Goal: Use online tool/utility: Utilize a website feature to perform a specific function

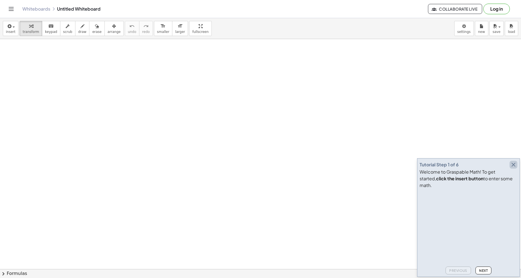
click at [514, 168] on icon "button" at bounding box center [513, 165] width 7 height 7
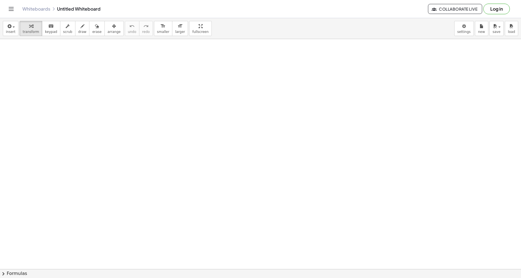
drag, startPoint x: 153, startPoint y: 98, endPoint x: 134, endPoint y: 116, distance: 25.7
click at [134, 116] on div at bounding box center [129, 101] width 114 height 44
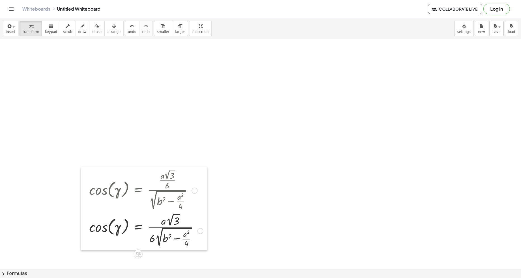
drag, startPoint x: 73, startPoint y: 138, endPoint x: 87, endPoint y: 227, distance: 90.3
click at [87, 227] on div at bounding box center [85, 209] width 8 height 84
click at [170, 221] on div at bounding box center [146, 230] width 120 height 37
drag, startPoint x: 153, startPoint y: 239, endPoint x: 167, endPoint y: 239, distance: 14.5
click at [167, 239] on div at bounding box center [146, 230] width 120 height 37
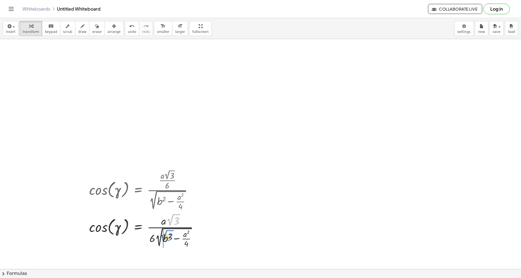
drag, startPoint x: 169, startPoint y: 222, endPoint x: 162, endPoint y: 238, distance: 17.4
drag, startPoint x: 175, startPoint y: 248, endPoint x: 174, endPoint y: 234, distance: 14.3
click at [174, 234] on div at bounding box center [144, 230] width 116 height 41
drag, startPoint x: 187, startPoint y: 238, endPoint x: 188, endPoint y: 247, distance: 9.3
click at [188, 247] on div at bounding box center [147, 230] width 122 height 41
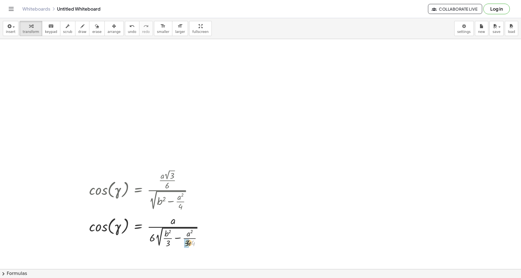
drag, startPoint x: 192, startPoint y: 245, endPoint x: 189, endPoint y: 245, distance: 3.4
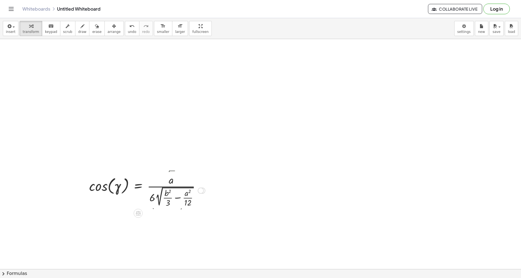
drag, startPoint x: 200, startPoint y: 219, endPoint x: 200, endPoint y: 191, distance: 28.2
click at [200, 191] on div at bounding box center [201, 191] width 6 height 6
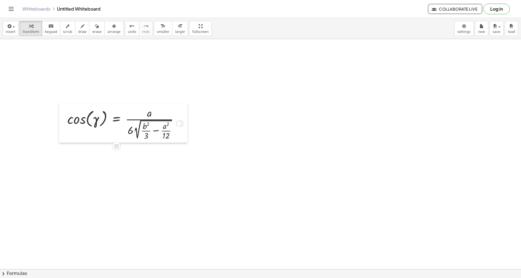
drag, startPoint x: 88, startPoint y: 193, endPoint x: 66, endPoint y: 124, distance: 72.1
click at [66, 124] on div at bounding box center [63, 123] width 8 height 39
click at [116, 119] on div at bounding box center [125, 122] width 122 height 36
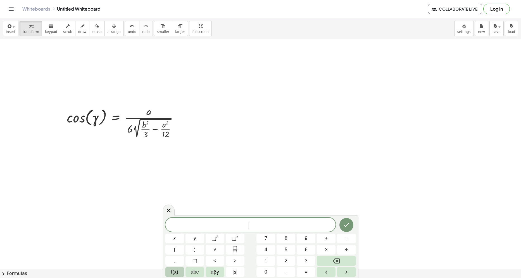
click at [172, 273] on span "f(x)" at bounding box center [174, 273] width 7 height 8
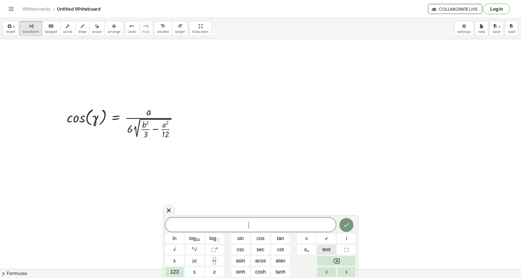
click at [327, 252] on span "text" at bounding box center [327, 250] width 8 height 8
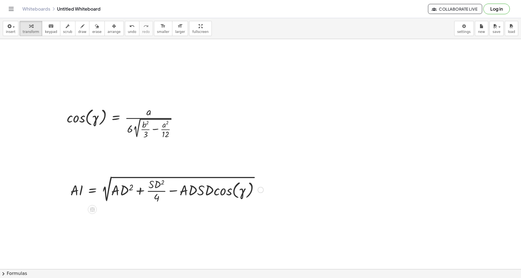
click at [261, 190] on div at bounding box center [261, 190] width 6 height 6
click at [289, 171] on span "Fix a mistake" at bounding box center [284, 173] width 23 height 4
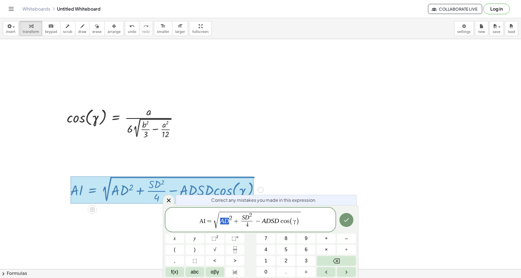
drag, startPoint x: 228, startPoint y: 222, endPoint x: 221, endPoint y: 222, distance: 7.5
click at [176, 273] on span "f(x)" at bounding box center [174, 273] width 7 height 8
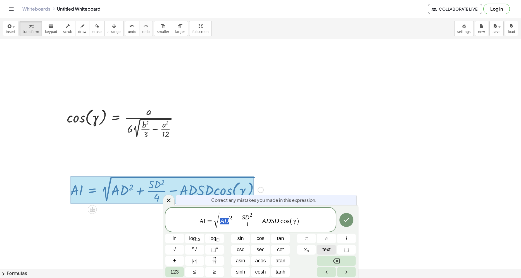
click at [325, 249] on span "text" at bounding box center [327, 250] width 8 height 8
drag, startPoint x: 248, startPoint y: 218, endPoint x: 242, endPoint y: 218, distance: 5.3
click at [322, 251] on button "text" at bounding box center [326, 250] width 19 height 10
drag, startPoint x: 268, startPoint y: 223, endPoint x: 263, endPoint y: 223, distance: 5.3
click at [325, 249] on span "text" at bounding box center [327, 250] width 8 height 8
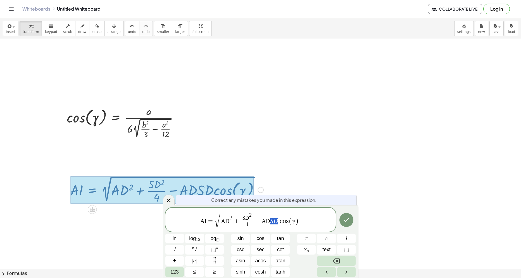
drag, startPoint x: 276, startPoint y: 221, endPoint x: 271, endPoint y: 221, distance: 4.8
click at [320, 247] on button "text" at bounding box center [326, 250] width 19 height 10
click at [344, 226] on button "Done" at bounding box center [347, 220] width 14 height 14
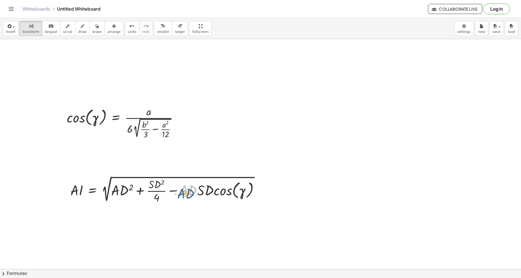
click at [190, 195] on div at bounding box center [167, 190] width 199 height 30
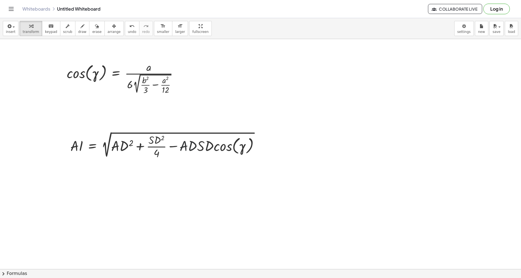
scroll to position [56, 0]
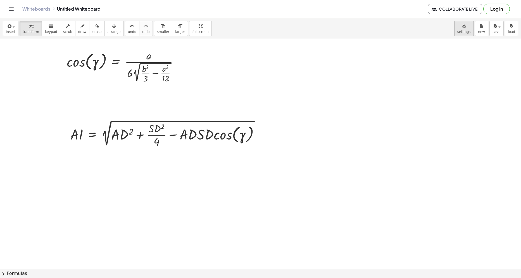
click at [462, 27] on body "Graspable Math Activities Get Started Activity Bank Assigned Work Classes White…" at bounding box center [260, 139] width 521 height 278
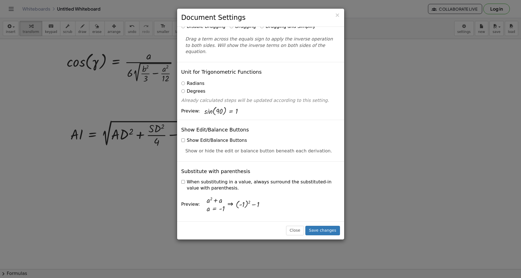
scroll to position [28, 0]
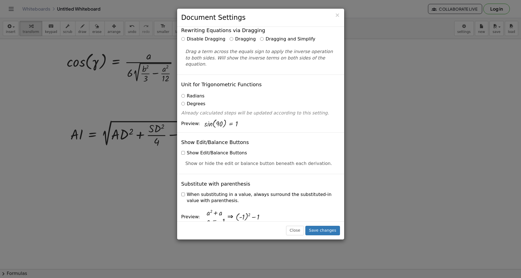
click at [196, 93] on label "Radians" at bounding box center [192, 96] width 23 height 6
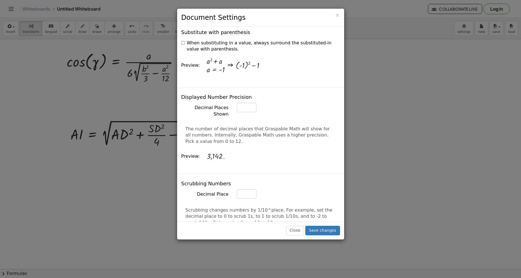
scroll to position [196, 0]
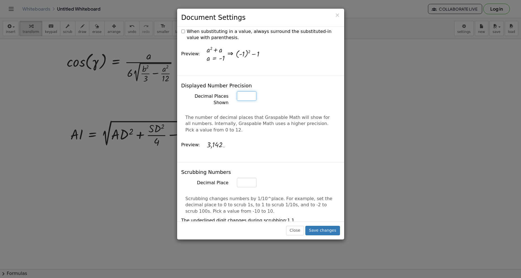
click at [250, 91] on input "*" at bounding box center [247, 96] width 20 height 10
drag, startPoint x: 250, startPoint y: 84, endPoint x: 252, endPoint y: 107, distance: 23.8
type input "*"
click at [250, 91] on input "*" at bounding box center [247, 96] width 20 height 10
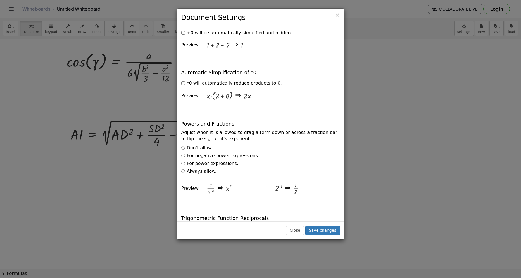
scroll to position [867, 0]
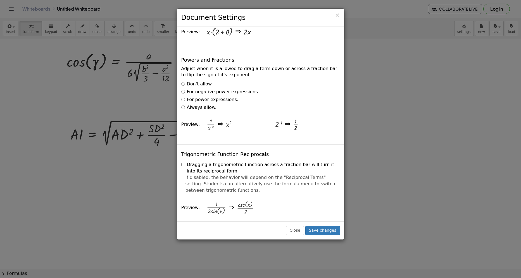
click at [203, 105] on label "Always allow." at bounding box center [198, 108] width 35 height 6
click at [202, 162] on label "Dragging a trigonometric function across a fraction bar will turn it into its r…" at bounding box center [260, 168] width 159 height 13
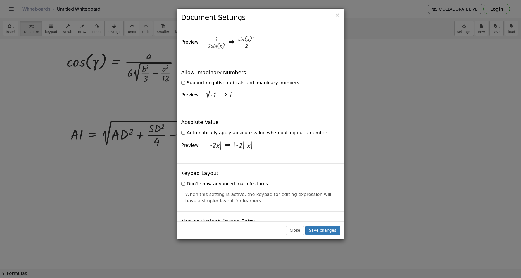
scroll to position [1034, 0]
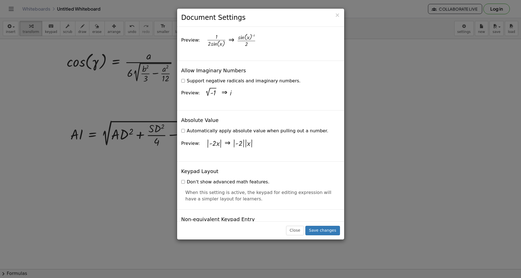
click at [204, 78] on label "Support negative radicals and imaginary numbers." at bounding box center [240, 81] width 119 height 6
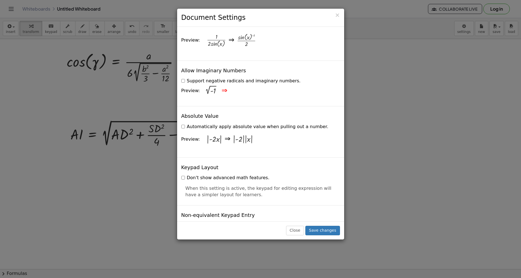
click at [200, 124] on label "Automatically apply absolute value when pulling out a number." at bounding box center [254, 127] width 147 height 6
click at [313, 227] on button "Save changes" at bounding box center [323, 231] width 35 height 10
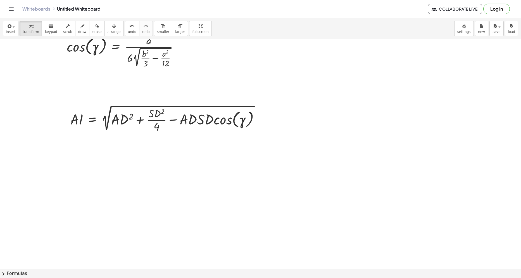
scroll to position [84, 0]
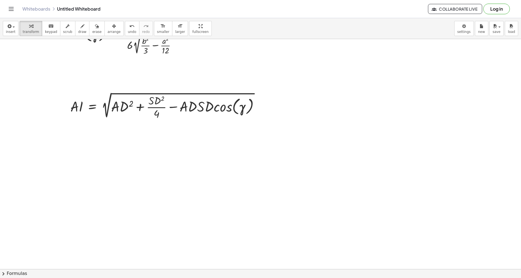
click at [102, 168] on div at bounding box center [260, 203] width 521 height 497
click at [96, 176] on div at bounding box center [260, 203] width 521 height 497
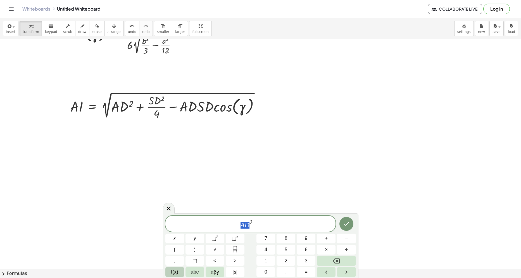
click at [175, 276] on button "f(x)" at bounding box center [175, 273] width 19 height 10
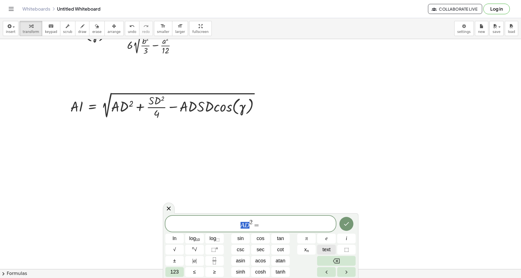
click at [325, 249] on span "text" at bounding box center [327, 250] width 8 height 8
click at [277, 229] on span "AD ​ 2 =" at bounding box center [251, 224] width 171 height 10
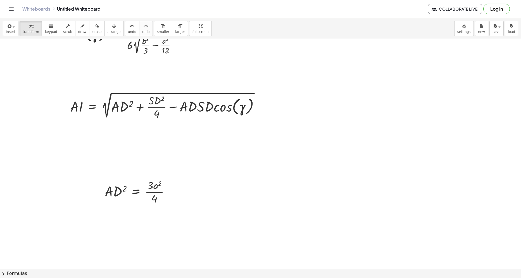
click at [220, 194] on div at bounding box center [260, 203] width 521 height 497
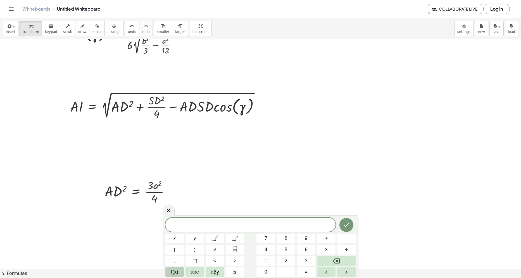
click at [172, 273] on span "f(x)" at bounding box center [174, 273] width 7 height 8
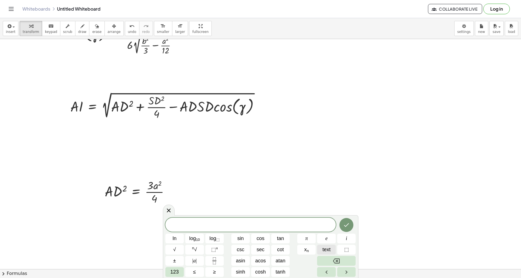
click at [324, 248] on span "text" at bounding box center [327, 250] width 8 height 8
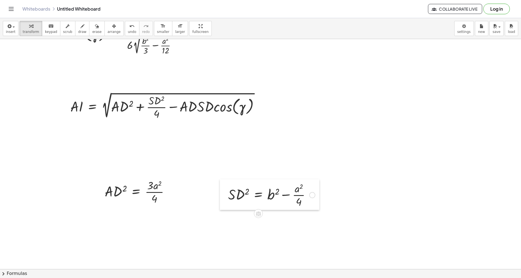
drag, startPoint x: 224, startPoint y: 205, endPoint x: 224, endPoint y: 191, distance: 14.8
click at [224, 191] on div at bounding box center [224, 194] width 8 height 31
click at [219, 228] on div at bounding box center [260, 203] width 521 height 497
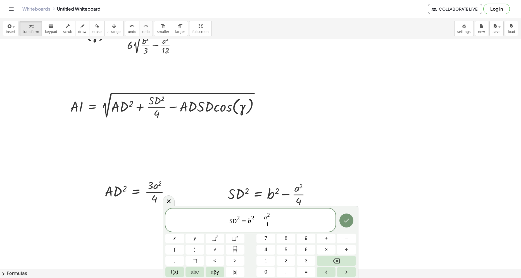
click at [240, 215] on span "SD 2 = b 2 − a 2 4 ​ ​" at bounding box center [251, 220] width 171 height 17
drag, startPoint x: 271, startPoint y: 222, endPoint x: 247, endPoint y: 224, distance: 24.4
click at [247, 224] on span "SD = b 2 − a 2 4 ​" at bounding box center [251, 220] width 171 height 17
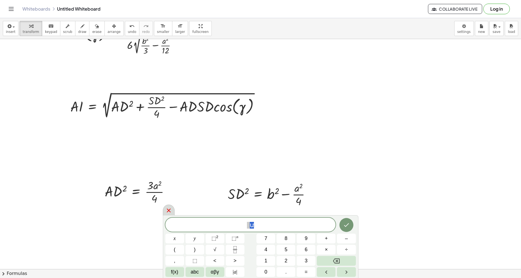
click at [173, 212] on div at bounding box center [169, 210] width 12 height 11
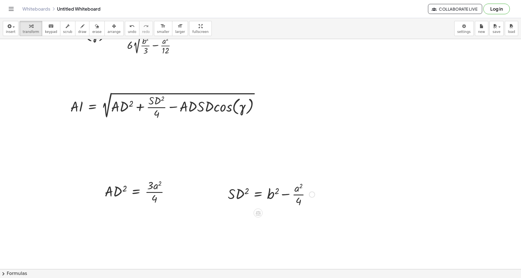
click at [312, 195] on div at bounding box center [312, 195] width 6 height 6
click at [333, 179] on span "Fix a mistake" at bounding box center [335, 178] width 23 height 4
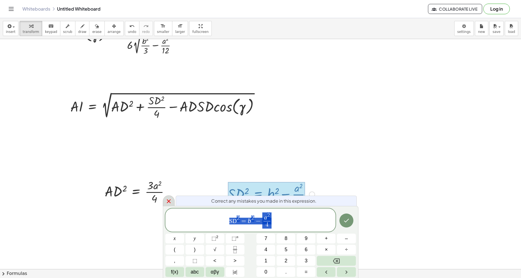
click at [170, 201] on icon at bounding box center [169, 201] width 7 height 7
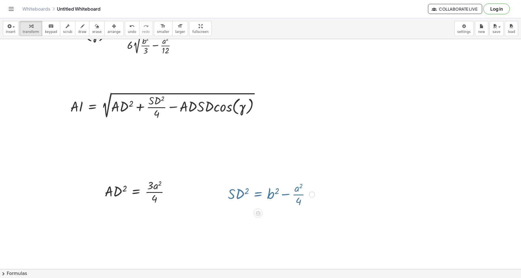
click at [189, 227] on div at bounding box center [260, 203] width 521 height 497
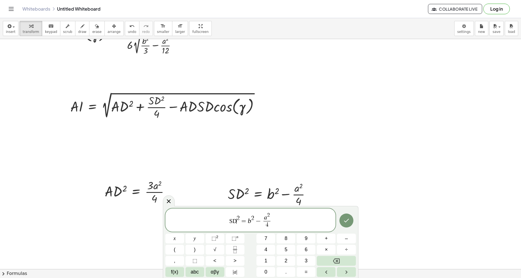
drag, startPoint x: 230, startPoint y: 221, endPoint x: 235, endPoint y: 222, distance: 5.4
click at [235, 222] on span "SD ​" at bounding box center [234, 221] width 8 height 7
drag, startPoint x: 230, startPoint y: 221, endPoint x: 237, endPoint y: 221, distance: 7.0
click at [237, 221] on span "SD ​" at bounding box center [234, 221] width 8 height 7
drag, startPoint x: 229, startPoint y: 221, endPoint x: 237, endPoint y: 220, distance: 8.1
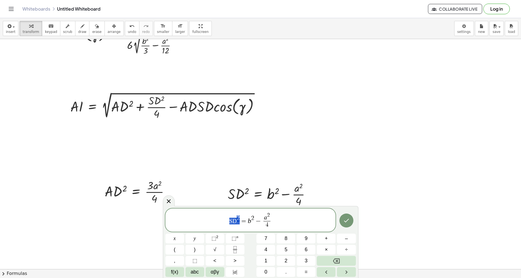
click at [237, 220] on span "SD 2 = b 2 − a 2 4 ​" at bounding box center [251, 220] width 171 height 17
click at [241, 219] on span "=" at bounding box center [244, 221] width 8 height 7
drag, startPoint x: 246, startPoint y: 221, endPoint x: 280, endPoint y: 222, distance: 34.4
click at [280, 222] on span "SD = b 2 − a 2 4 ​" at bounding box center [251, 220] width 171 height 17
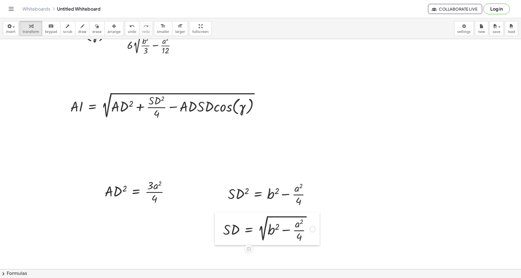
drag, startPoint x: 192, startPoint y: 248, endPoint x: 219, endPoint y: 233, distance: 31.0
click at [219, 233] on div at bounding box center [219, 229] width 8 height 33
click at [171, 193] on div at bounding box center [171, 192] width 6 height 6
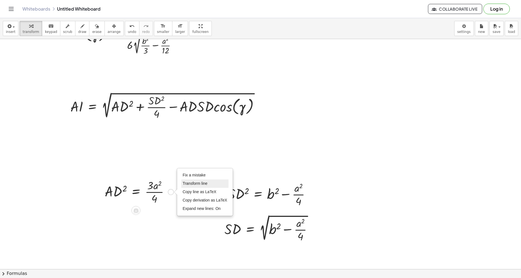
click at [186, 183] on span "Transform line" at bounding box center [195, 183] width 25 height 4
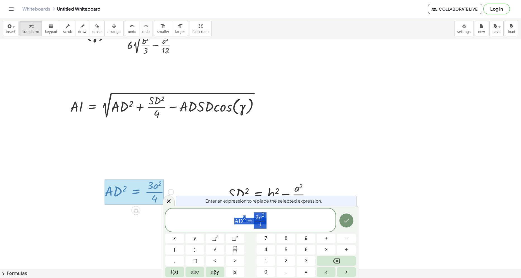
drag, startPoint x: 166, startPoint y: 199, endPoint x: 153, endPoint y: 205, distance: 15.3
click at [167, 199] on icon at bounding box center [169, 201] width 7 height 7
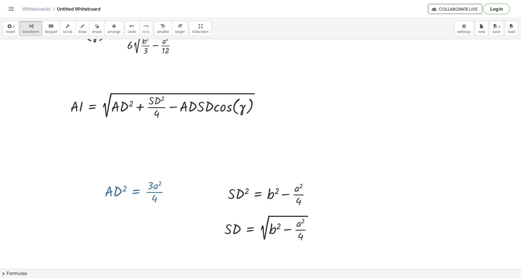
click at [101, 222] on div at bounding box center [260, 203] width 521 height 497
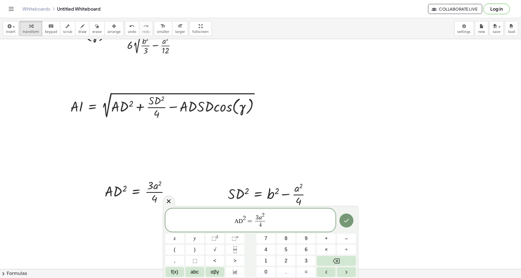
click at [247, 219] on span "=" at bounding box center [250, 221] width 8 height 7
click at [263, 215] on span "2" at bounding box center [262, 215] width 3 height 5
click at [259, 217] on var "a" at bounding box center [260, 218] width 3 height 7
click at [261, 217] on span "​ a" at bounding box center [259, 219] width 4 height 6
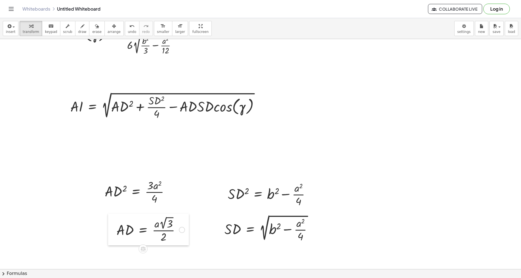
drag, startPoint x: 110, startPoint y: 230, endPoint x: 108, endPoint y: 232, distance: 2.9
click at [108, 232] on div at bounding box center [112, 230] width 8 height 32
drag, startPoint x: 124, startPoint y: 232, endPoint x: 125, endPoint y: 116, distance: 115.7
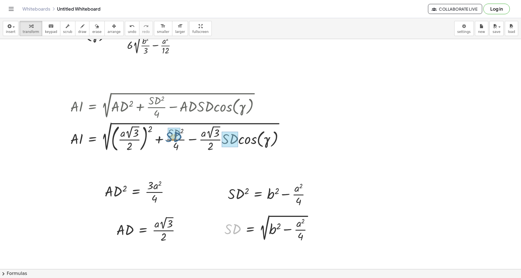
drag, startPoint x: 228, startPoint y: 226, endPoint x: 167, endPoint y: 131, distance: 112.4
click at [167, 131] on div "cos ( , γ ) = · · a · 2 √ 3 · 6 · 2 √ ( + b 2 − · a 2 · 4 ) cos ( , γ ) = · a ·…" at bounding box center [260, 203] width 521 height 497
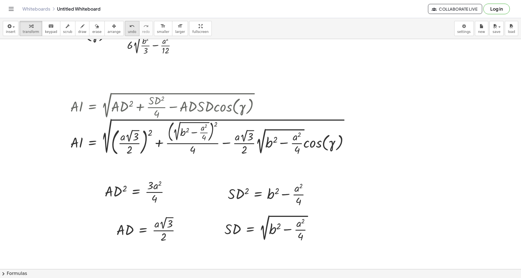
click at [129, 28] on icon "undo" at bounding box center [131, 26] width 5 height 7
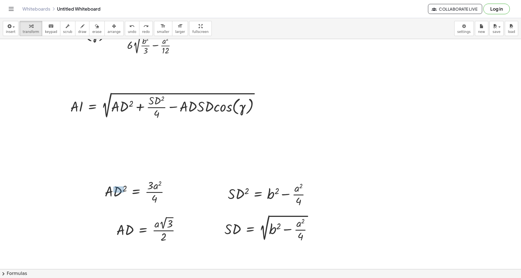
drag, startPoint x: 124, startPoint y: 193, endPoint x: 110, endPoint y: 185, distance: 15.5
drag, startPoint x: 118, startPoint y: 192, endPoint x: 123, endPoint y: 110, distance: 81.8
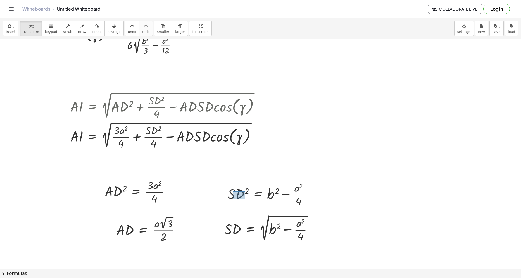
drag, startPoint x: 245, startPoint y: 199, endPoint x: 230, endPoint y: 190, distance: 18.5
drag, startPoint x: 236, startPoint y: 192, endPoint x: 157, endPoint y: 129, distance: 101.0
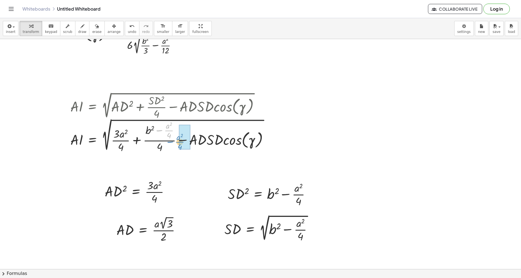
drag, startPoint x: 168, startPoint y: 131, endPoint x: 179, endPoint y: 142, distance: 16.0
drag, startPoint x: 178, startPoint y: 135, endPoint x: 178, endPoint y: 150, distance: 14.8
click at [178, 150] on div at bounding box center [176, 135] width 216 height 37
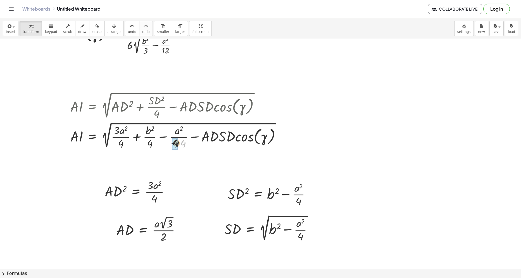
drag, startPoint x: 182, startPoint y: 145, endPoint x: 176, endPoint y: 145, distance: 5.9
drag, startPoint x: 177, startPoint y: 137, endPoint x: 144, endPoint y: 137, distance: 33.0
click at [144, 137] on div at bounding box center [176, 136] width 216 height 30
click at [138, 138] on div at bounding box center [176, 136] width 216 height 30
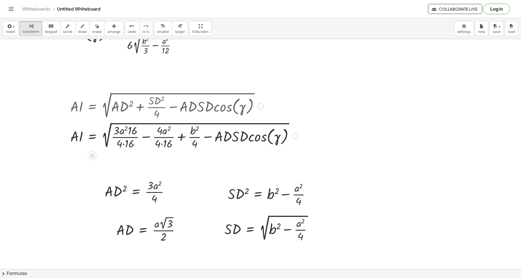
click at [150, 140] on div at bounding box center [184, 136] width 233 height 30
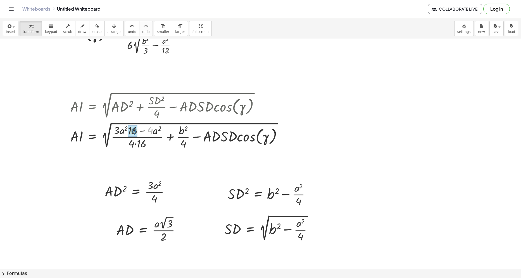
drag, startPoint x: 150, startPoint y: 133, endPoint x: 134, endPoint y: 133, distance: 16.5
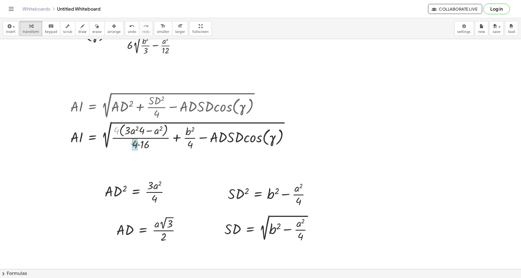
drag, startPoint x: 117, startPoint y: 131, endPoint x: 136, endPoint y: 143, distance: 21.6
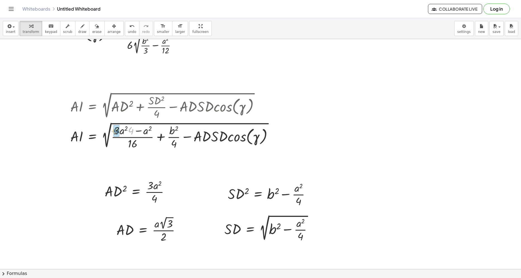
drag, startPoint x: 130, startPoint y: 130, endPoint x: 118, endPoint y: 130, distance: 12.3
click at [137, 133] on div at bounding box center [173, 136] width 210 height 30
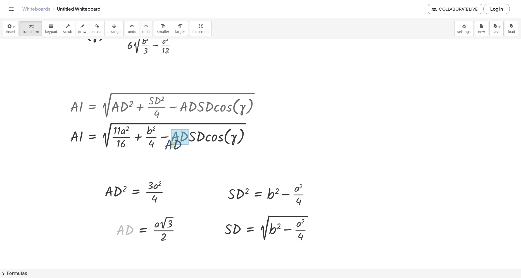
drag, startPoint x: 126, startPoint y: 232, endPoint x: 176, endPoint y: 143, distance: 101.1
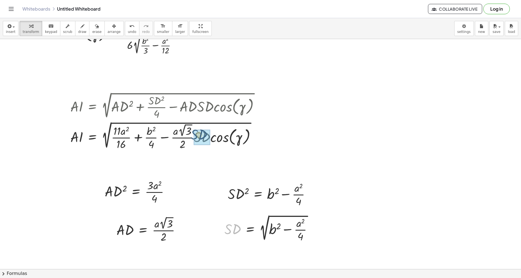
drag, startPoint x: 233, startPoint y: 230, endPoint x: 192, endPoint y: 138, distance: 100.9
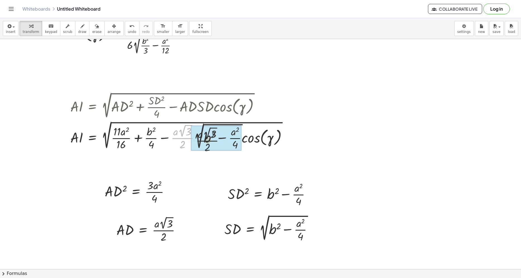
drag, startPoint x: 187, startPoint y: 137, endPoint x: 217, endPoint y: 140, distance: 30.0
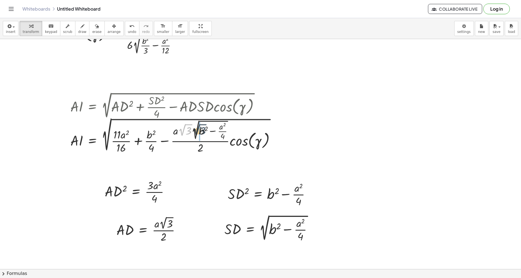
drag, startPoint x: 182, startPoint y: 132, endPoint x: 198, endPoint y: 132, distance: 16.2
click at [198, 132] on div at bounding box center [175, 136] width 215 height 38
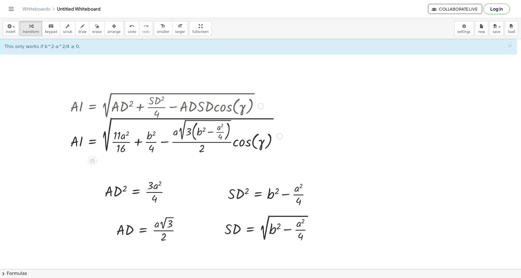
click at [193, 137] on div at bounding box center [177, 136] width 218 height 40
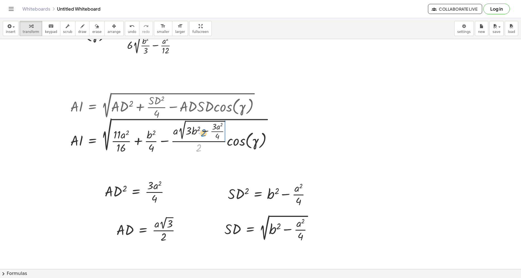
drag, startPoint x: 200, startPoint y: 148, endPoint x: 204, endPoint y: 134, distance: 15.6
click at [204, 134] on div at bounding box center [174, 136] width 212 height 38
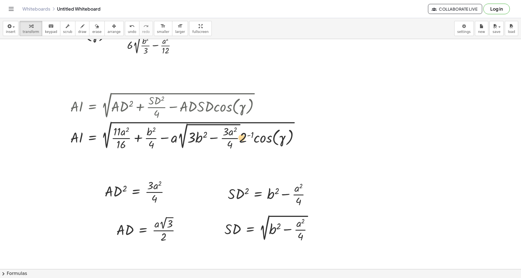
drag, startPoint x: 240, startPoint y: 140, endPoint x: 236, endPoint y: 139, distance: 4.5
click at [236, 139] on div at bounding box center [187, 136] width 239 height 32
click at [128, 32] on span "undo" at bounding box center [132, 32] width 8 height 4
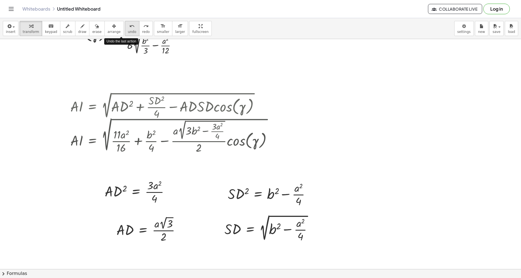
click at [128, 32] on span "undo" at bounding box center [132, 32] width 8 height 4
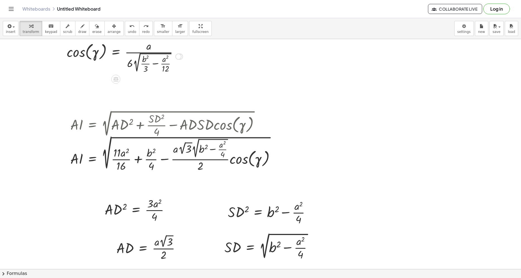
scroll to position [56, 0]
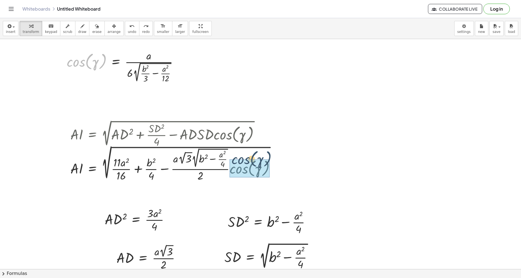
drag, startPoint x: 80, startPoint y: 63, endPoint x: 249, endPoint y: 165, distance: 197.2
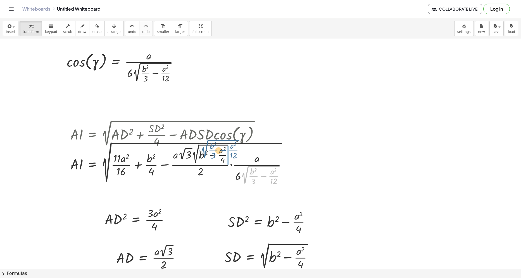
drag, startPoint x: 245, startPoint y: 181, endPoint x: 205, endPoint y: 155, distance: 48.2
click at [205, 155] on div at bounding box center [181, 164] width 226 height 46
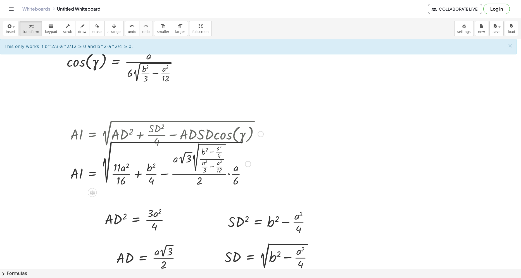
click at [212, 168] on div at bounding box center [167, 164] width 199 height 48
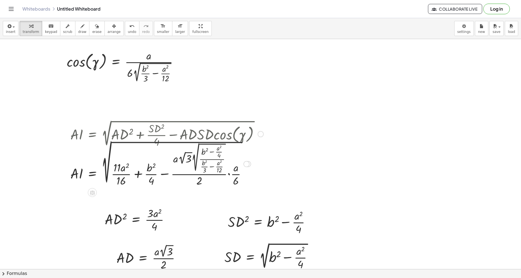
click at [212, 168] on div at bounding box center [167, 164] width 199 height 48
click at [215, 169] on div at bounding box center [167, 164] width 199 height 48
drag, startPoint x: 219, startPoint y: 165, endPoint x: 211, endPoint y: 164, distance: 8.2
drag, startPoint x: 203, startPoint y: 164, endPoint x: 212, endPoint y: 171, distance: 11.4
drag, startPoint x: 209, startPoint y: 164, endPoint x: 203, endPoint y: 164, distance: 5.3
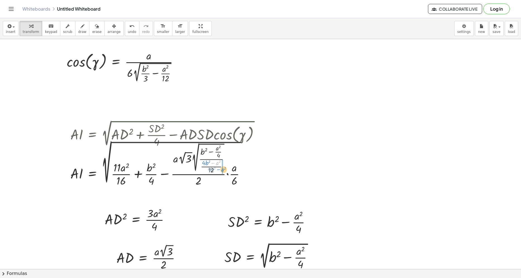
drag, startPoint x: 218, startPoint y: 165, endPoint x: 223, endPoint y: 172, distance: 9.0
click at [223, 172] on div at bounding box center [167, 164] width 199 height 48
click at [125, 31] on button "undo undo" at bounding box center [132, 28] width 15 height 15
click at [211, 152] on div at bounding box center [167, 164] width 199 height 48
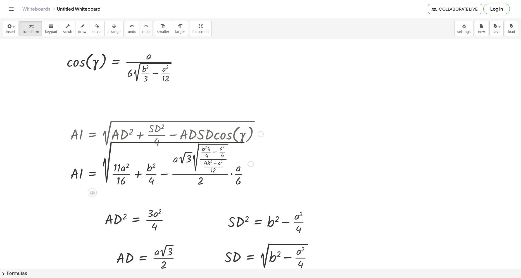
click at [213, 153] on div at bounding box center [167, 164] width 199 height 48
drag, startPoint x: 209, startPoint y: 150, endPoint x: 202, endPoint y: 149, distance: 7.4
drag, startPoint x: 204, startPoint y: 162, endPoint x: 217, endPoint y: 165, distance: 13.4
click at [217, 165] on div at bounding box center [167, 164] width 199 height 48
drag, startPoint x: 216, startPoint y: 165, endPoint x: 216, endPoint y: 149, distance: 15.4
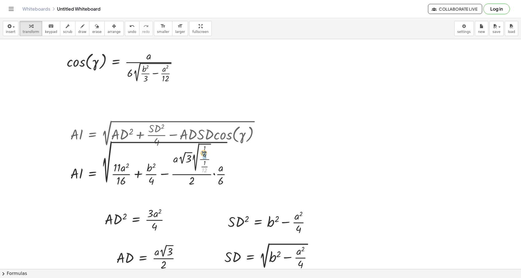
drag, startPoint x: 205, startPoint y: 170, endPoint x: 205, endPoint y: 153, distance: 17.3
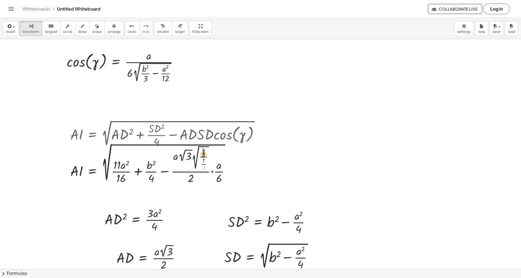
drag, startPoint x: 203, startPoint y: 169, endPoint x: 203, endPoint y: 155, distance: 14.0
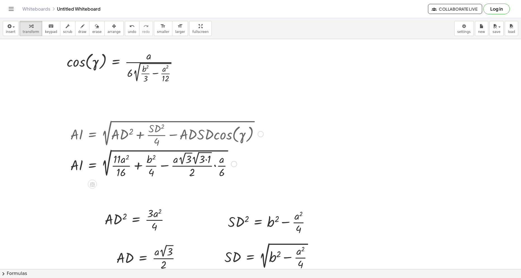
drag, startPoint x: 207, startPoint y: 159, endPoint x: 206, endPoint y: 164, distance: 5.9
click at [207, 159] on div at bounding box center [167, 164] width 199 height 32
drag, startPoint x: 197, startPoint y: 160, endPoint x: 184, endPoint y: 159, distance: 12.4
drag, startPoint x: 179, startPoint y: 160, endPoint x: 173, endPoint y: 159, distance: 6.8
click at [173, 159] on div at bounding box center [167, 164] width 199 height 30
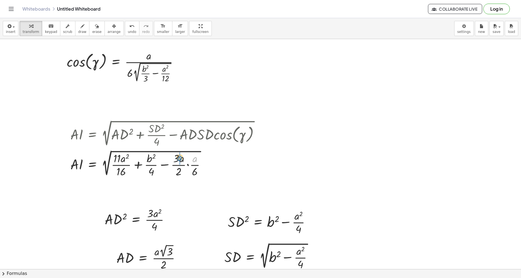
drag, startPoint x: 194, startPoint y: 162, endPoint x: 179, endPoint y: 161, distance: 15.1
click at [179, 161] on div at bounding box center [167, 164] width 199 height 30
click at [185, 160] on div at bounding box center [167, 164] width 199 height 30
drag, startPoint x: 199, startPoint y: 173, endPoint x: 185, endPoint y: 165, distance: 15.5
click at [197, 174] on div at bounding box center [167, 164] width 199 height 30
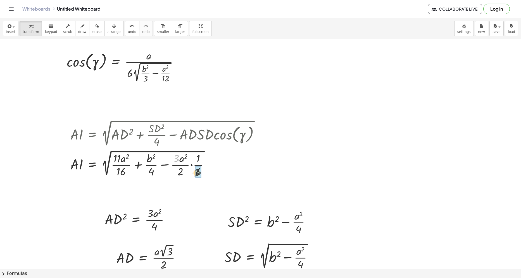
drag, startPoint x: 175, startPoint y: 159, endPoint x: 196, endPoint y: 173, distance: 25.6
click at [186, 165] on div at bounding box center [167, 164] width 199 height 30
click at [181, 171] on div at bounding box center [167, 164] width 199 height 30
drag, startPoint x: 178, startPoint y: 167, endPoint x: 141, endPoint y: 166, distance: 36.9
click at [141, 166] on div at bounding box center [167, 164] width 199 height 30
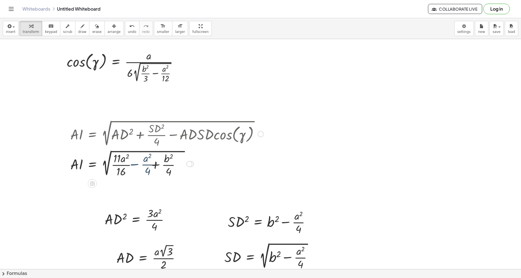
click at [137, 169] on div at bounding box center [167, 164] width 199 height 30
click at [148, 167] on div at bounding box center [167, 164] width 199 height 30
drag, startPoint x: 150, startPoint y: 160, endPoint x: 136, endPoint y: 160, distance: 14.3
drag, startPoint x: 115, startPoint y: 159, endPoint x: 146, endPoint y: 174, distance: 33.8
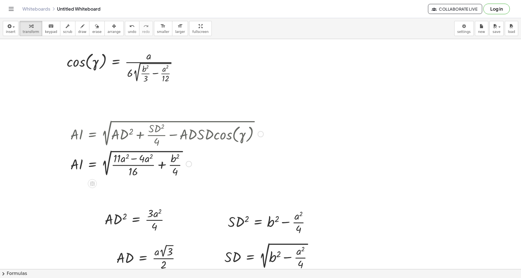
click at [129, 161] on div at bounding box center [167, 164] width 199 height 30
click at [134, 161] on div at bounding box center [167, 164] width 199 height 30
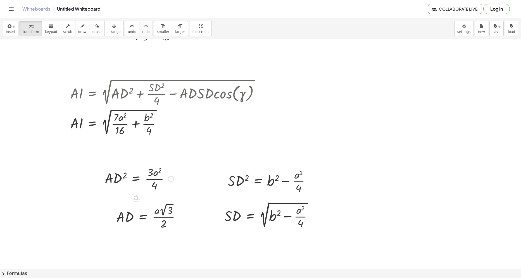
scroll to position [112, 0]
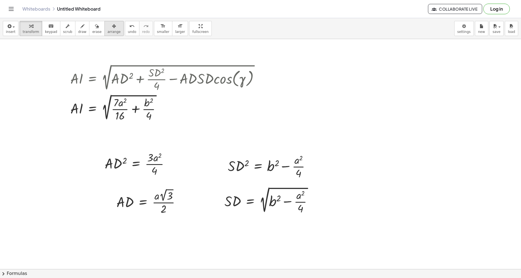
click at [111, 34] on button "arrange" at bounding box center [114, 28] width 19 height 15
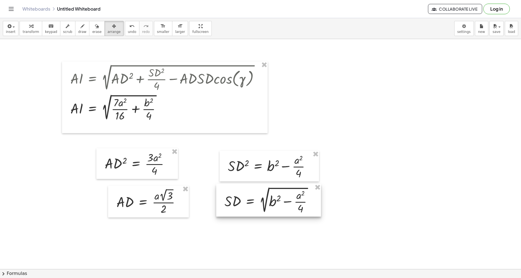
drag, startPoint x: 317, startPoint y: 189, endPoint x: 310, endPoint y: 160, distance: 30.4
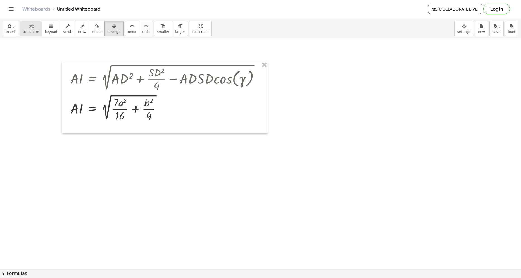
click at [34, 33] on span "transform" at bounding box center [31, 32] width 16 height 4
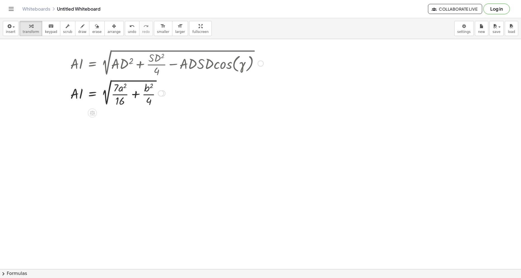
scroll to position [140, 0]
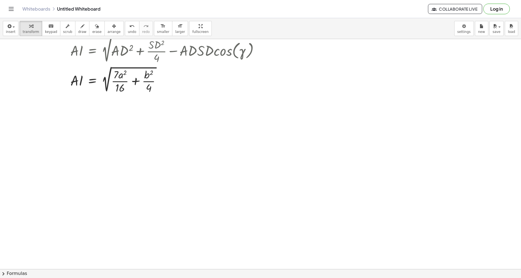
click at [68, 140] on div at bounding box center [260, 147] width 521 height 497
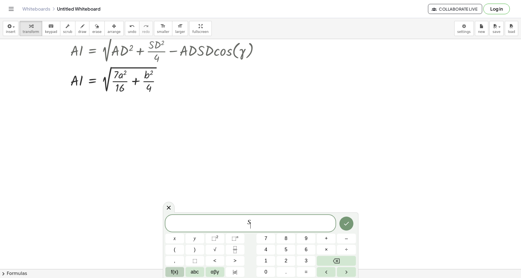
click at [175, 274] on span "f(x)" at bounding box center [174, 273] width 7 height 8
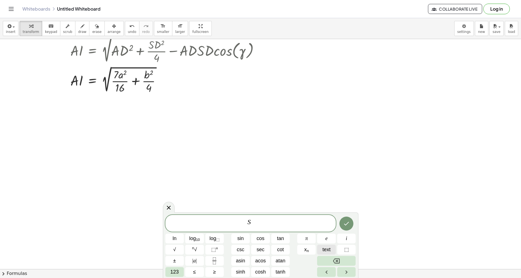
click at [323, 249] on span "text" at bounding box center [327, 250] width 8 height 8
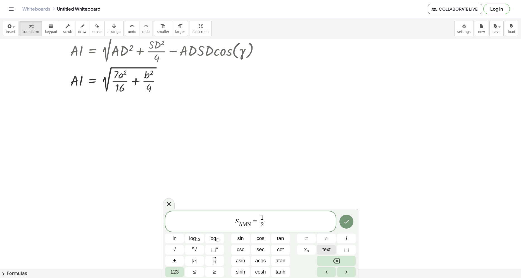
click at [324, 253] on span "text" at bounding box center [327, 250] width 8 height 8
click at [330, 251] on span "text" at bounding box center [327, 250] width 8 height 8
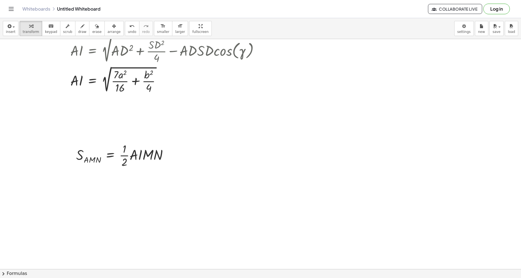
click at [221, 201] on div at bounding box center [260, 147] width 521 height 497
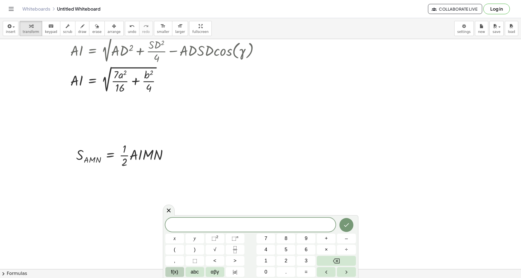
click at [179, 273] on button "f(x)" at bounding box center [175, 273] width 19 height 10
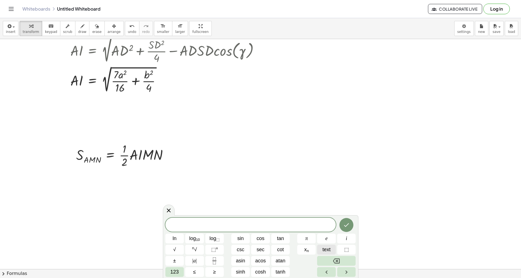
click at [326, 252] on span "text" at bounding box center [327, 250] width 8 height 8
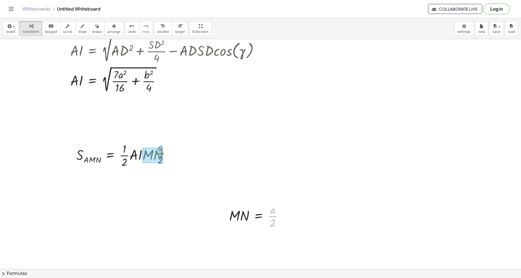
drag, startPoint x: 272, startPoint y: 217, endPoint x: 158, endPoint y: 153, distance: 130.7
drag, startPoint x: 147, startPoint y: 180, endPoint x: 126, endPoint y: 178, distance: 21.9
click at [126, 178] on div at bounding box center [125, 183] width 102 height 28
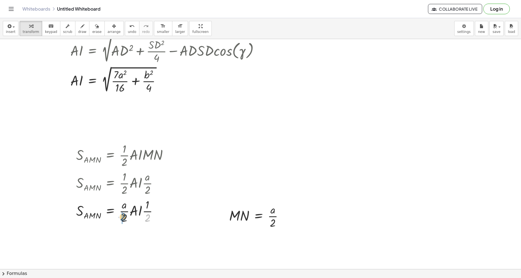
drag, startPoint x: 146, startPoint y: 219, endPoint x: 123, endPoint y: 218, distance: 23.8
click at [123, 218] on div at bounding box center [125, 211] width 102 height 28
click at [126, 219] on div at bounding box center [125, 211] width 102 height 28
click at [130, 241] on div at bounding box center [125, 239] width 102 height 28
click at [130, 247] on div at bounding box center [125, 239] width 102 height 28
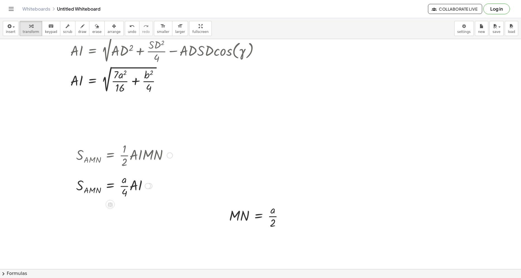
drag, startPoint x: 150, startPoint y: 239, endPoint x: 148, endPoint y: 177, distance: 61.8
click at [149, 185] on div at bounding box center [148, 186] width 6 height 6
click at [110, 28] on button "arrange" at bounding box center [114, 28] width 19 height 15
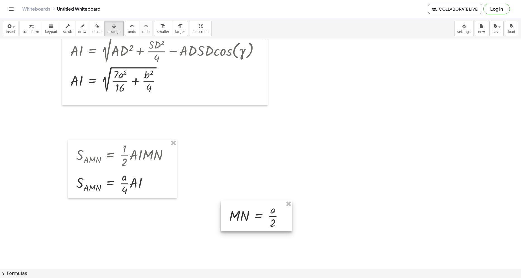
drag, startPoint x: 287, startPoint y: 204, endPoint x: 43, endPoint y: 77, distance: 274.7
click at [30, 29] on icon "button" at bounding box center [31, 26] width 4 height 7
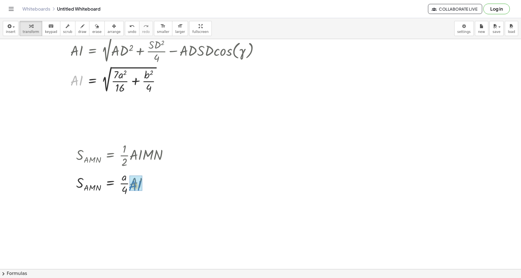
drag, startPoint x: 80, startPoint y: 81, endPoint x: 138, endPoint y: 186, distance: 120.1
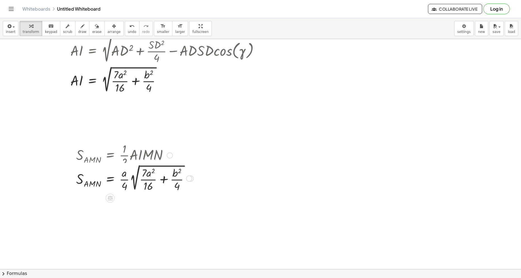
drag, startPoint x: 191, startPoint y: 213, endPoint x: 191, endPoint y: 179, distance: 33.8
click at [110, 179] on div "S AMN = · · · a · 4 2 √ ( + · 7 · a 2 · 16 + · b 2 · 4 )" at bounding box center [110, 179] width 0 height 0
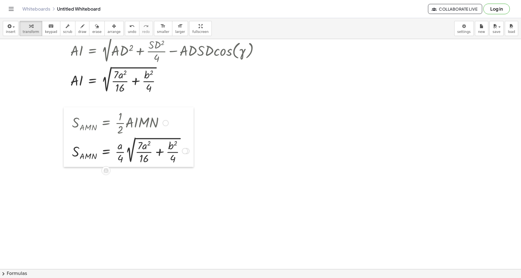
drag, startPoint x: 74, startPoint y: 172, endPoint x: 70, endPoint y: 139, distance: 32.7
click at [70, 139] on div at bounding box center [68, 137] width 8 height 60
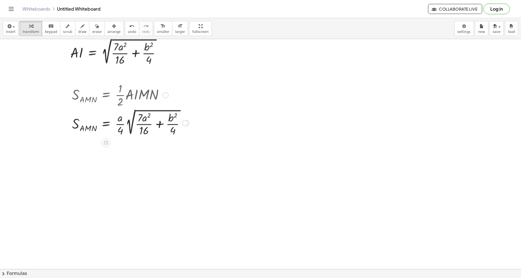
scroll to position [196, 0]
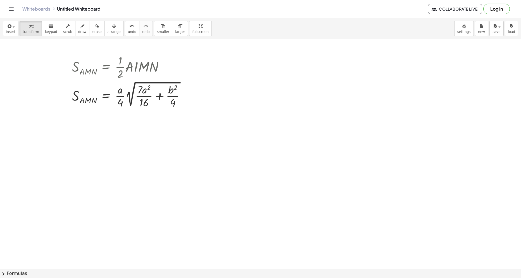
click at [121, 164] on div at bounding box center [260, 91] width 521 height 497
drag, startPoint x: 134, startPoint y: 183, endPoint x: 168, endPoint y: 93, distance: 96.2
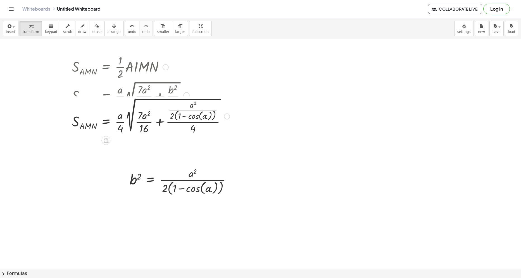
drag, startPoint x: 226, startPoint y: 96, endPoint x: 225, endPoint y: 125, distance: 28.8
click at [106, 117] on div "S AMN = · · · a · 4 2 √ ( + · 7 · a 2 · 16 + · · 4 ) · a 2 · 2 · ( + 1 − cos ( …" at bounding box center [106, 117] width 0 height 0
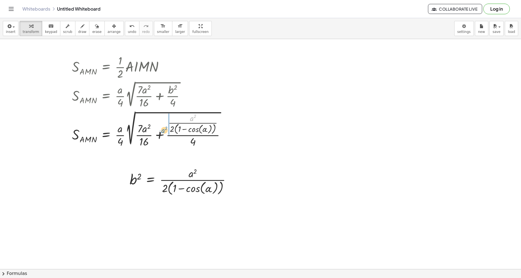
drag, startPoint x: 192, startPoint y: 120, endPoint x: 176, endPoint y: 130, distance: 18.9
click at [165, 131] on div at bounding box center [150, 129] width 163 height 39
drag, startPoint x: 181, startPoint y: 129, endPoint x: 222, endPoint y: 132, distance: 41.2
click at [222, 132] on div at bounding box center [155, 129] width 172 height 39
drag, startPoint x: 221, startPoint y: 130, endPoint x: 226, endPoint y: 143, distance: 13.3
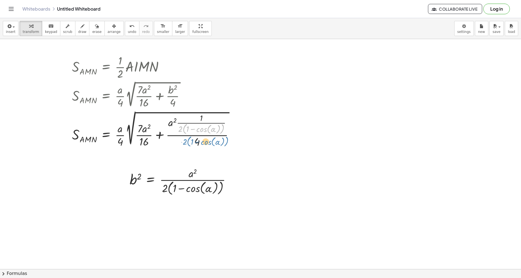
click at [226, 143] on div at bounding box center [155, 129] width 172 height 39
drag, startPoint x: 180, startPoint y: 129, endPoint x: 224, endPoint y: 132, distance: 43.7
click at [224, 132] on div at bounding box center [155, 129] width 172 height 39
drag, startPoint x: 222, startPoint y: 130, endPoint x: 224, endPoint y: 127, distance: 4.3
click at [224, 127] on div at bounding box center [155, 129] width 172 height 39
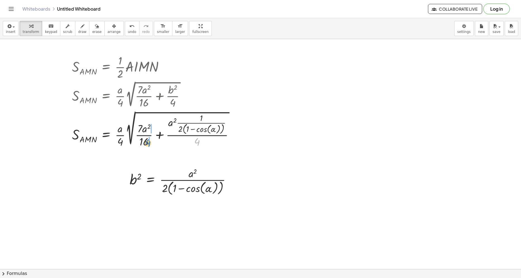
drag, startPoint x: 197, startPoint y: 144, endPoint x: 148, endPoint y: 145, distance: 49.2
click at [148, 145] on div at bounding box center [155, 129] width 172 height 39
drag, startPoint x: 152, startPoint y: 144, endPoint x: 141, endPoint y: 144, distance: 10.6
click at [129, 29] on icon "undo" at bounding box center [131, 26] width 5 height 7
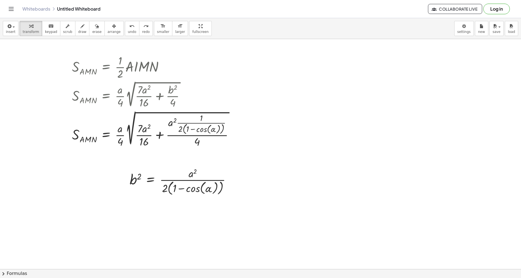
drag, startPoint x: 51, startPoint y: 29, endPoint x: 145, endPoint y: 141, distance: 146.8
click at [50, 29] on div "keyboard" at bounding box center [51, 26] width 12 height 7
click at [143, 143] on div at bounding box center [145, 142] width 10 height 12
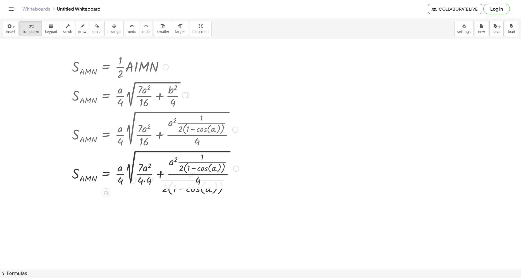
drag, startPoint x: 236, startPoint y: 170, endPoint x: 235, endPoint y: 137, distance: 33.6
click at [235, 166] on div at bounding box center [236, 169] width 6 height 6
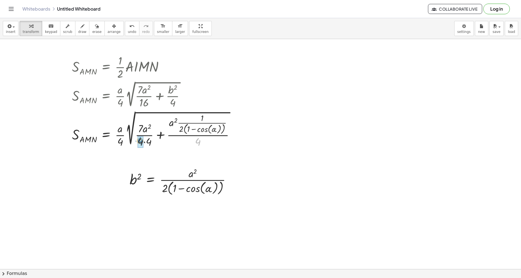
drag, startPoint x: 200, startPoint y: 143, endPoint x: 141, endPoint y: 142, distance: 58.4
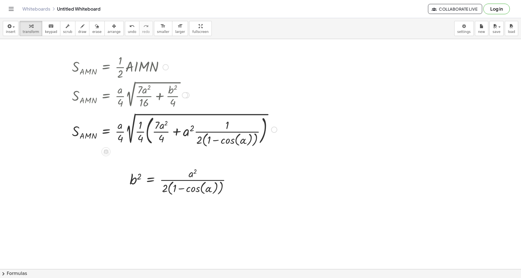
click at [96, 127] on div at bounding box center [174, 129] width 211 height 35
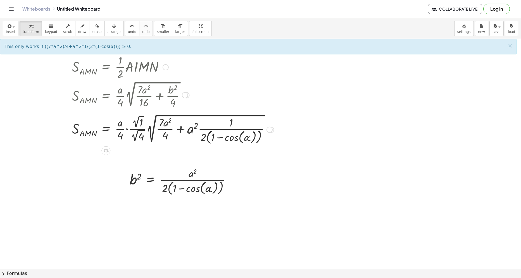
drag, startPoint x: 137, startPoint y: 122, endPoint x: 137, endPoint y: 126, distance: 3.7
click at [137, 122] on div at bounding box center [172, 129] width 207 height 33
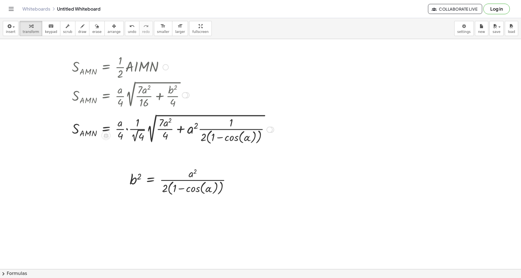
click at [129, 130] on div at bounding box center [172, 129] width 207 height 33
click at [136, 139] on div at bounding box center [172, 129] width 207 height 33
click at [128, 130] on div at bounding box center [169, 129] width 200 height 33
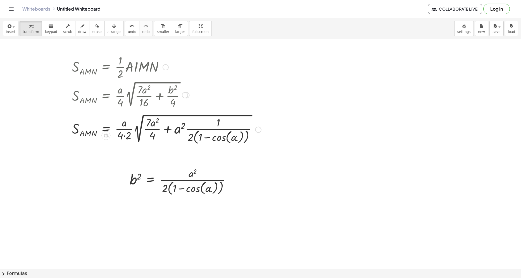
click at [127, 138] on div at bounding box center [166, 129] width 195 height 33
drag, startPoint x: 168, startPoint y: 129, endPoint x: 145, endPoint y: 124, distance: 23.9
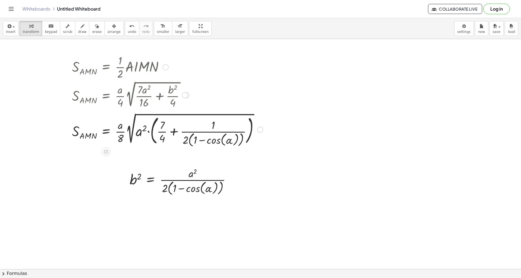
drag, startPoint x: 140, startPoint y: 133, endPoint x: 121, endPoint y: 184, distance: 53.9
click at [129, 133] on div at bounding box center [167, 129] width 197 height 35
click at [134, 133] on div at bounding box center [167, 129] width 197 height 35
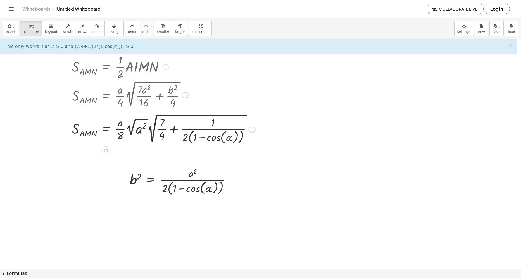
drag, startPoint x: 134, startPoint y: 128, endPoint x: 134, endPoint y: 136, distance: 7.6
click at [134, 128] on div at bounding box center [164, 129] width 190 height 33
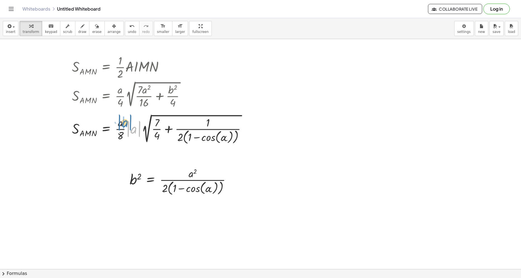
drag, startPoint x: 134, startPoint y: 133, endPoint x: 128, endPoint y: 124, distance: 10.2
click at [302, 111] on div at bounding box center [260, 91] width 521 height 497
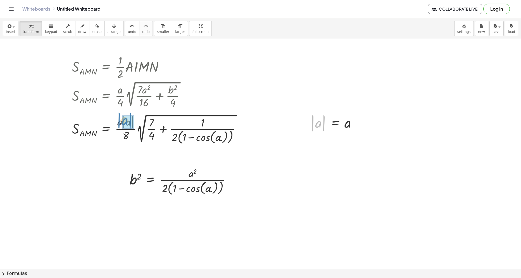
drag, startPoint x: 313, startPoint y: 127, endPoint x: 119, endPoint y: 124, distance: 193.5
click at [119, 124] on div "cos ( , γ ) = · · a · 2 √ 3 · 6 · 2 √ ( + b 2 − · a 2 · 4 ) cos ( , γ ) = · a ·…" at bounding box center [260, 91] width 521 height 497
drag, startPoint x: 109, startPoint y: 33, endPoint x: 253, endPoint y: 81, distance: 152.0
click at [108, 33] on span "arrange" at bounding box center [114, 32] width 13 height 4
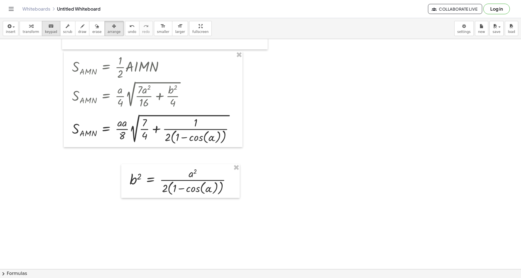
click at [45, 32] on span "keypad" at bounding box center [51, 32] width 12 height 4
drag, startPoint x: 44, startPoint y: 32, endPoint x: 124, endPoint y: 125, distance: 123.1
click at [37, 30] on div "transform keyboard keypad scrub draw erase arrange" at bounding box center [72, 28] width 104 height 15
click at [36, 30] on button "transform" at bounding box center [31, 28] width 23 height 15
click at [124, 125] on div at bounding box center [155, 129] width 172 height 33
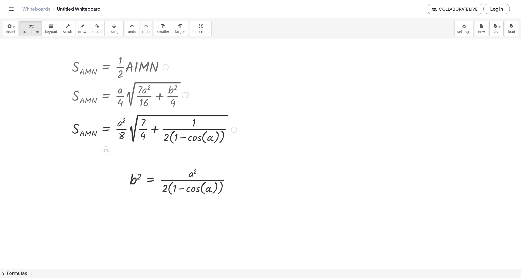
click at [153, 132] on div at bounding box center [154, 129] width 171 height 33
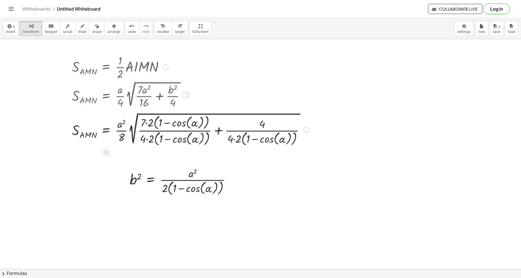
click at [216, 134] on div at bounding box center [190, 129] width 243 height 36
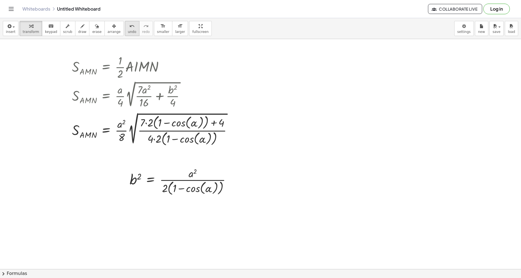
click at [128, 30] on span "undo" at bounding box center [132, 32] width 8 height 4
click at [148, 123] on div at bounding box center [154, 129] width 170 height 36
click at [152, 124] on div at bounding box center [152, 129] width 166 height 36
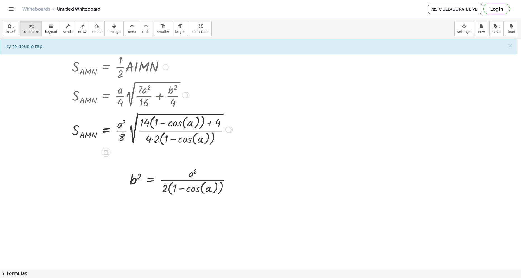
click at [149, 126] on div at bounding box center [152, 129] width 166 height 36
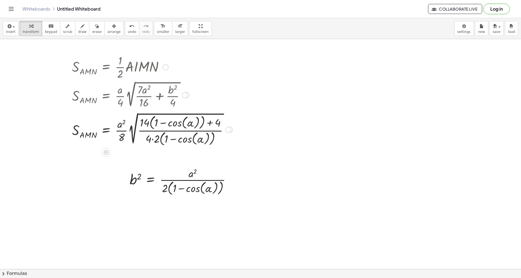
click at [149, 126] on div at bounding box center [152, 129] width 166 height 36
click at [153, 124] on div at bounding box center [152, 129] width 166 height 36
click at [152, 124] on div at bounding box center [153, 129] width 168 height 35
drag, startPoint x: 171, startPoint y: 123, endPoint x: 151, endPoint y: 123, distance: 19.6
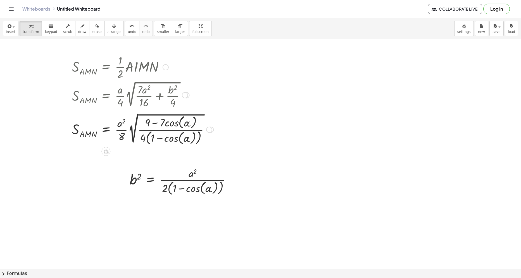
click at [148, 140] on div at bounding box center [142, 129] width 147 height 35
click at [150, 140] on div at bounding box center [141, 129] width 145 height 33
click at [50, 29] on div "keyboard" at bounding box center [51, 26] width 12 height 7
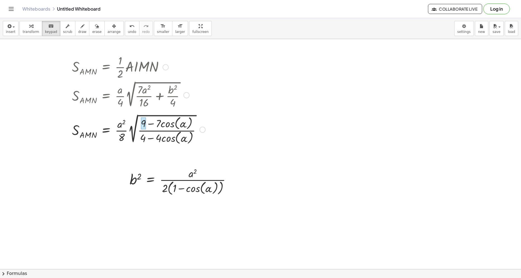
click at [143, 123] on div at bounding box center [143, 124] width 5 height 12
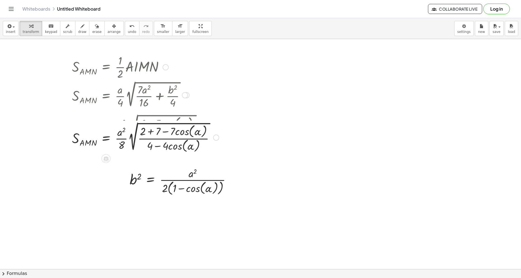
drag, startPoint x: 216, startPoint y: 163, endPoint x: 216, endPoint y: 138, distance: 25.2
click at [216, 138] on div at bounding box center [216, 138] width 6 height 6
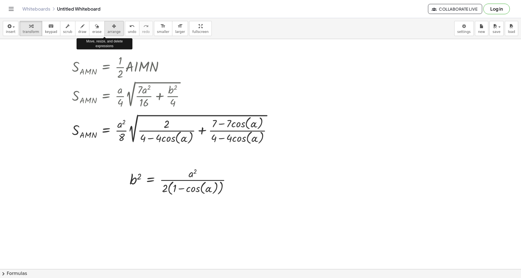
click at [108, 30] on span "arrange" at bounding box center [114, 32] width 13 height 4
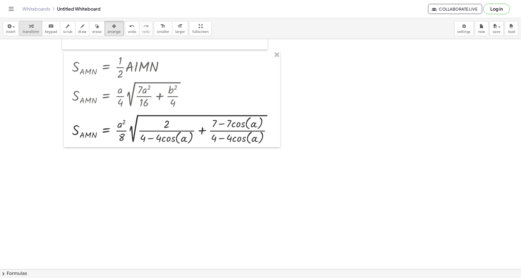
click at [32, 35] on button "transform" at bounding box center [31, 28] width 23 height 15
drag, startPoint x: 230, startPoint y: 121, endPoint x: 216, endPoint y: 122, distance: 13.7
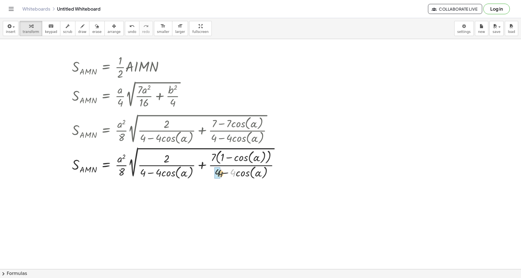
drag, startPoint x: 233, startPoint y: 172, endPoint x: 219, endPoint y: 178, distance: 16.3
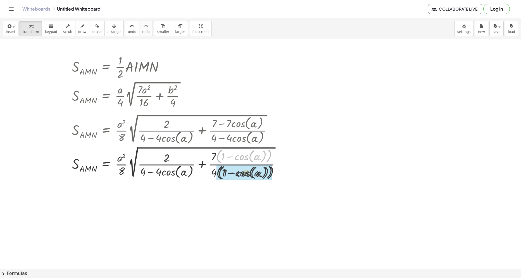
drag, startPoint x: 217, startPoint y: 159, endPoint x: 219, endPoint y: 179, distance: 20.5
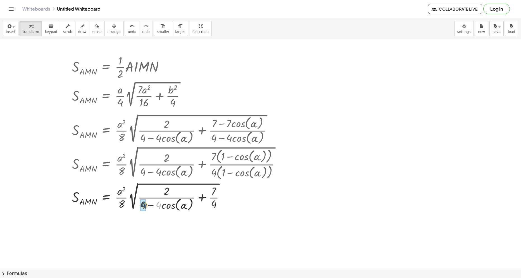
drag, startPoint x: 160, startPoint y: 207, endPoint x: 146, endPoint y: 207, distance: 14.5
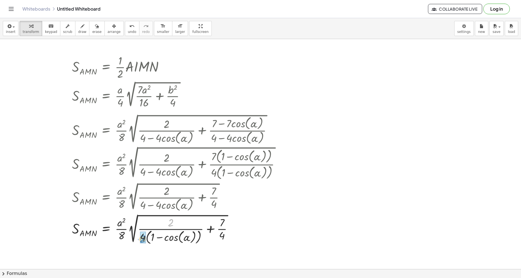
drag, startPoint x: 171, startPoint y: 222, endPoint x: 143, endPoint y: 238, distance: 32.6
drag, startPoint x: 148, startPoint y: 240, endPoint x: 178, endPoint y: 239, distance: 30.2
click at [178, 239] on div at bounding box center [178, 229] width 218 height 33
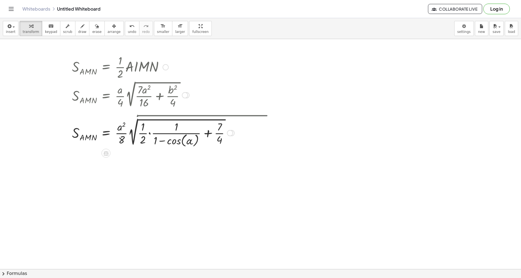
drag, startPoint x: 232, startPoint y: 216, endPoint x: 232, endPoint y: 136, distance: 79.7
click at [106, 133] on div "S AMN = · · a 2 · 8 · 2 √ ( ) · + 2 7 · + − cos ( , α ) + · 4 ( 1 ) · 1 · · · 1…" at bounding box center [106, 133] width 0 height 0
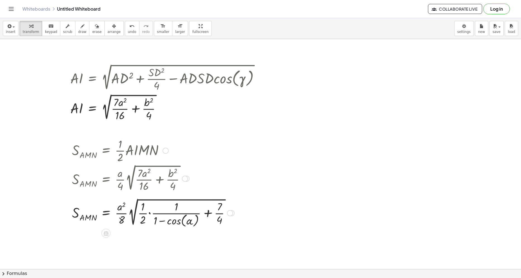
scroll to position [112, 0]
click at [108, 26] on div "button" at bounding box center [114, 26] width 13 height 7
click at [37, 31] on button "transform" at bounding box center [31, 28] width 23 height 15
click at [184, 179] on div at bounding box center [185, 179] width 6 height 6
click at [196, 171] on li "Go back to this line" at bounding box center [219, 171] width 48 height 8
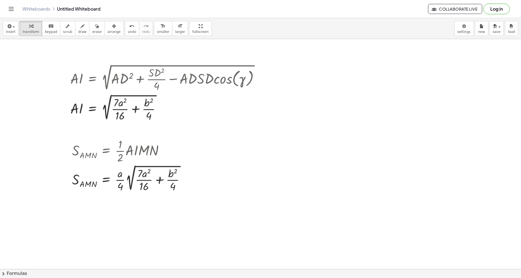
drag, startPoint x: 105, startPoint y: 31, endPoint x: 176, endPoint y: 56, distance: 75.3
click at [108, 33] on span "arrange" at bounding box center [114, 32] width 13 height 4
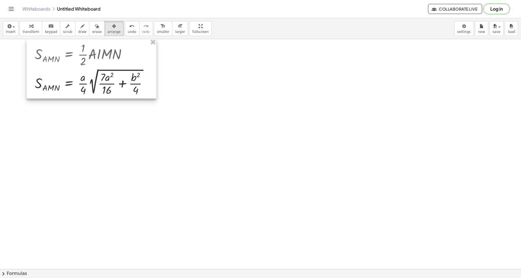
drag, startPoint x: 102, startPoint y: 157, endPoint x: 60, endPoint y: 57, distance: 109.0
click at [63, 61] on div at bounding box center [92, 69] width 130 height 60
click at [32, 31] on span "transform" at bounding box center [31, 32] width 16 height 4
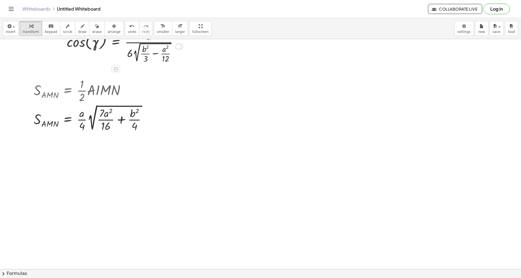
scroll to position [84, 0]
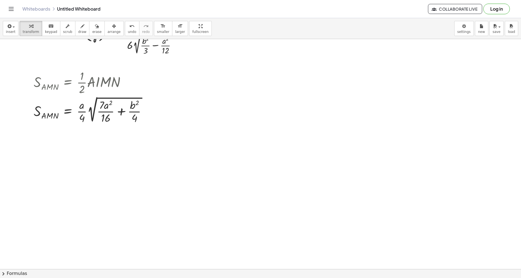
click at [36, 159] on div at bounding box center [260, 203] width 521 height 497
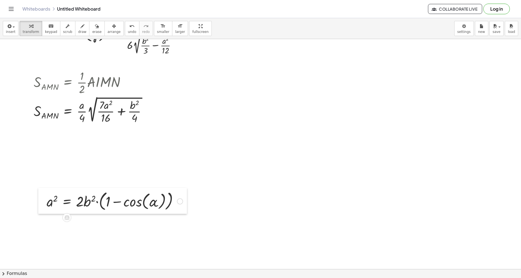
drag, startPoint x: 40, startPoint y: 174, endPoint x: 41, endPoint y: 203, distance: 29.1
click at [42, 203] on div at bounding box center [42, 201] width 8 height 26
drag, startPoint x: 52, startPoint y: 203, endPoint x: 53, endPoint y: 207, distance: 3.8
click at [53, 207] on div at bounding box center [114, 201] width 142 height 23
click at [179, 201] on div at bounding box center [179, 202] width 6 height 6
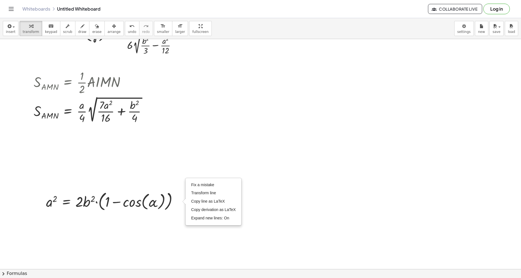
click at [125, 168] on div at bounding box center [260, 203] width 521 height 497
click at [50, 32] on span "keypad" at bounding box center [51, 32] width 12 height 4
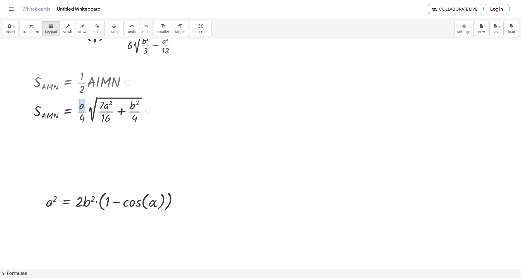
click at [81, 108] on div at bounding box center [81, 105] width 5 height 12
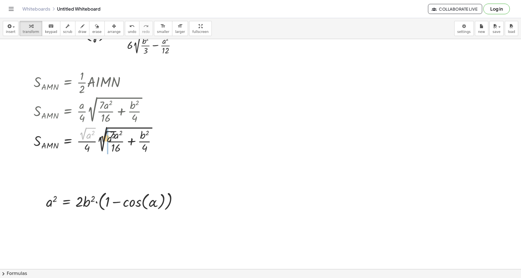
drag, startPoint x: 82, startPoint y: 135, endPoint x: 104, endPoint y: 146, distance: 24.8
click at [104, 139] on div at bounding box center [97, 140] width 133 height 30
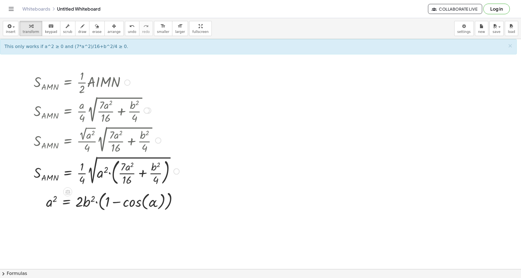
click at [108, 174] on div at bounding box center [106, 171] width 151 height 32
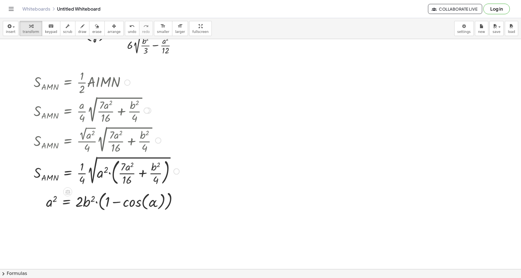
click at [107, 174] on div at bounding box center [106, 171] width 151 height 32
click at [110, 174] on div at bounding box center [106, 171] width 151 height 32
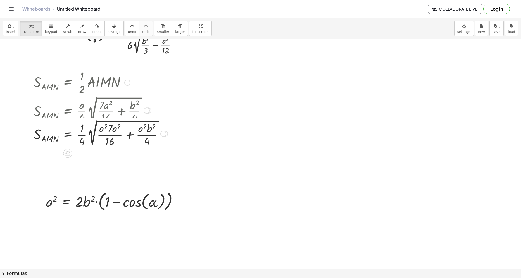
drag, startPoint x: 165, startPoint y: 172, endPoint x: 162, endPoint y: 134, distance: 37.8
click at [162, 134] on div "Go back to this line Copy line as LaTeX Copy derivation as LaTeX" at bounding box center [163, 134] width 6 height 6
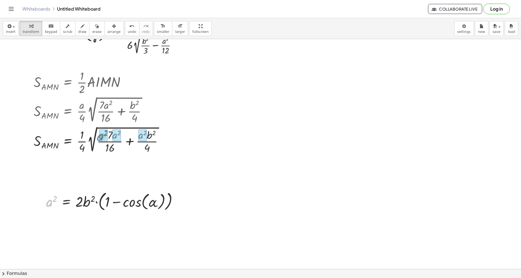
drag, startPoint x: 81, startPoint y: 159, endPoint x: 102, endPoint y: 138, distance: 29.5
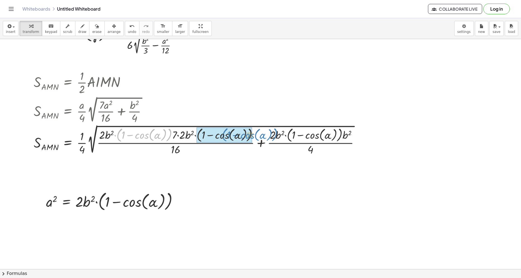
drag, startPoint x: 118, startPoint y: 137, endPoint x: 224, endPoint y: 137, distance: 105.7
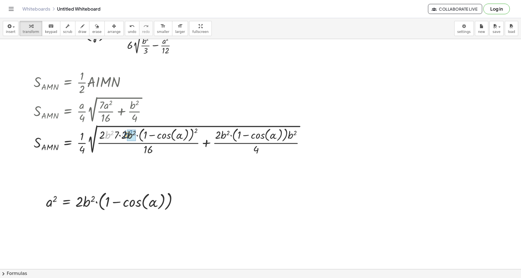
drag, startPoint x: 108, startPoint y: 136, endPoint x: 126, endPoint y: 136, distance: 18.7
click at [126, 136] on div at bounding box center [171, 140] width 281 height 33
drag, startPoint x: 102, startPoint y: 136, endPoint x: 117, endPoint y: 136, distance: 15.1
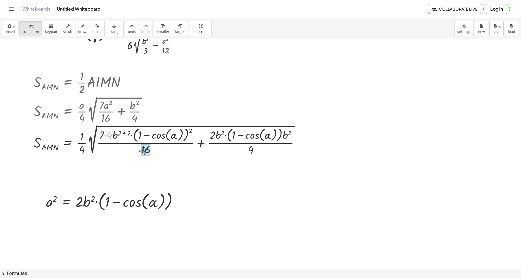
drag, startPoint x: 109, startPoint y: 137, endPoint x: 147, endPoint y: 152, distance: 40.5
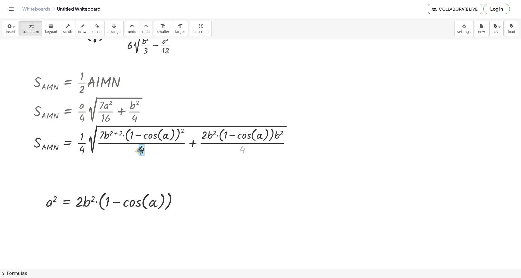
drag, startPoint x: 243, startPoint y: 149, endPoint x: 138, endPoint y: 150, distance: 104.3
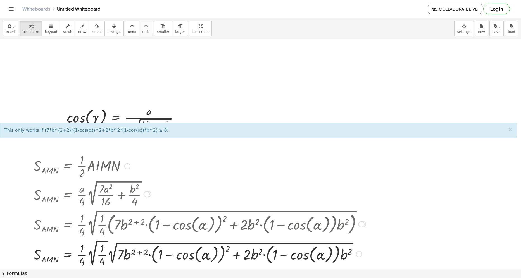
scroll to position [84, 0]
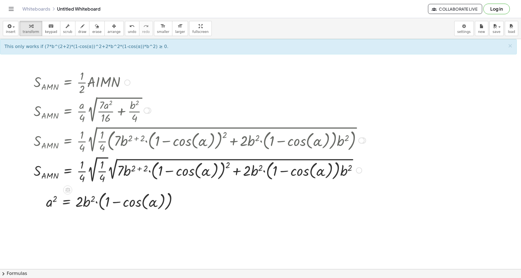
drag, startPoint x: 94, startPoint y: 172, endPoint x: 95, endPoint y: 178, distance: 6.2
click at [94, 172] on div at bounding box center [200, 170] width 338 height 30
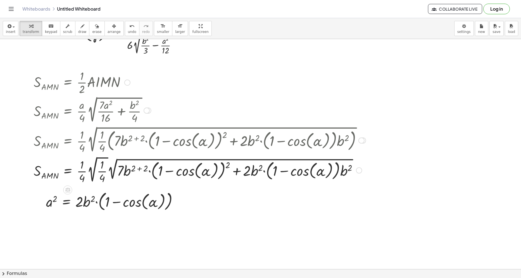
click at [95, 166] on div at bounding box center [200, 170] width 338 height 30
drag, startPoint x: 95, startPoint y: 166, endPoint x: 98, endPoint y: 177, distance: 11.9
click at [95, 166] on div at bounding box center [200, 170] width 338 height 30
drag, startPoint x: 101, startPoint y: 179, endPoint x: 111, endPoint y: 198, distance: 22.4
click at [98, 178] on div at bounding box center [200, 170] width 338 height 30
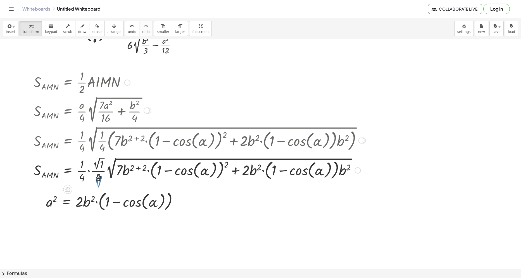
click at [100, 164] on div at bounding box center [200, 170] width 338 height 29
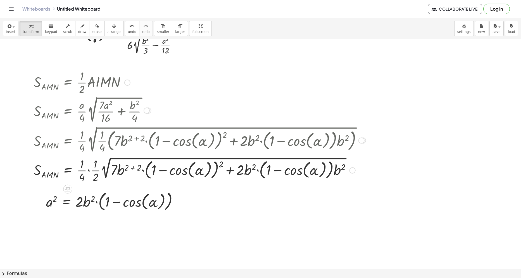
click at [91, 172] on div at bounding box center [200, 170] width 338 height 28
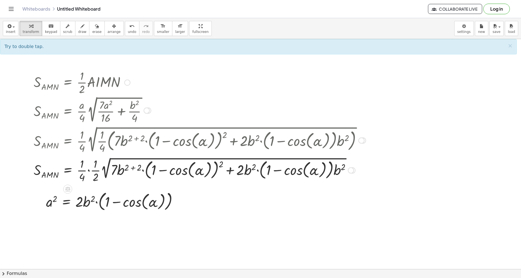
click at [89, 172] on div at bounding box center [200, 170] width 338 height 28
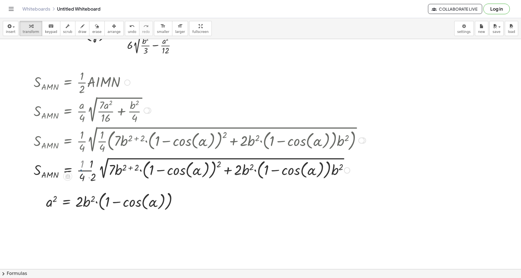
click at [88, 177] on div at bounding box center [200, 170] width 338 height 28
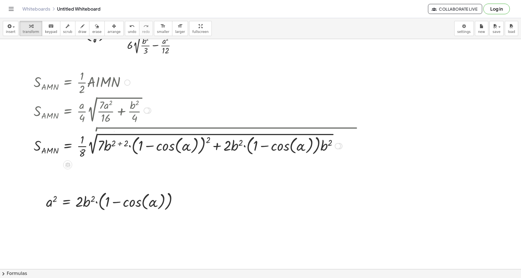
drag, startPoint x: 339, startPoint y: 170, endPoint x: 339, endPoint y: 146, distance: 24.3
click at [339, 146] on div "Go back to this line Copy line as LaTeX Copy derivation as LaTeX" at bounding box center [338, 146] width 6 height 6
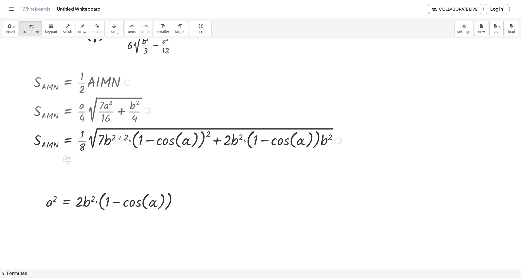
click at [124, 136] on div at bounding box center [188, 140] width 314 height 28
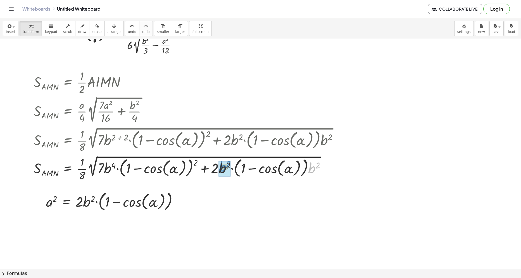
drag, startPoint x: 311, startPoint y: 171, endPoint x: 222, endPoint y: 169, distance: 89.5
click at [236, 166] on div at bounding box center [188, 168] width 314 height 28
drag, startPoint x: 223, startPoint y: 171, endPoint x: 109, endPoint y: 171, distance: 113.5
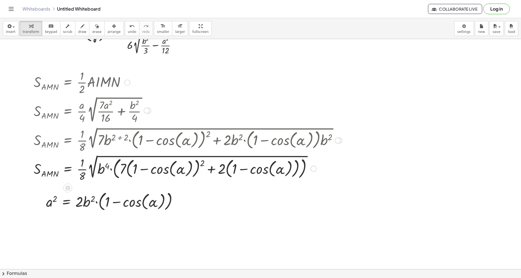
click at [204, 163] on div at bounding box center [188, 168] width 314 height 29
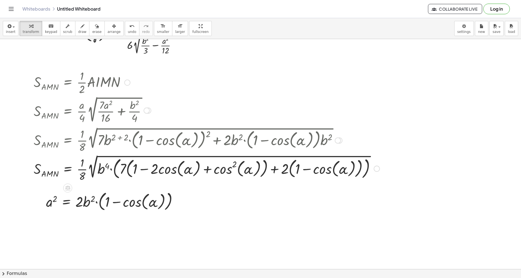
click at [129, 172] on div at bounding box center [207, 168] width 352 height 29
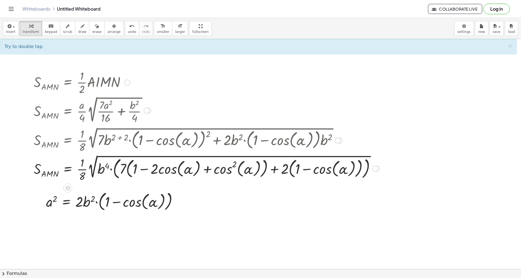
click at [129, 172] on div at bounding box center [207, 168] width 352 height 29
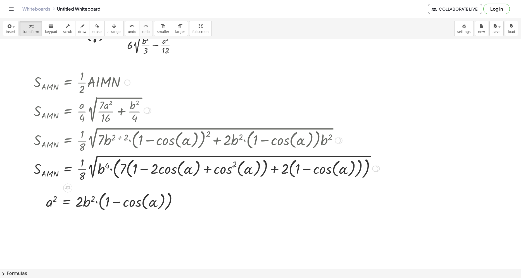
click at [129, 172] on div at bounding box center [207, 168] width 352 height 29
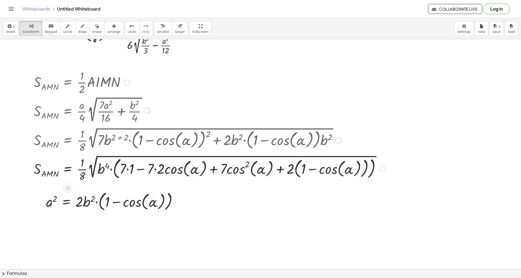
click at [129, 172] on div at bounding box center [209, 168] width 357 height 29
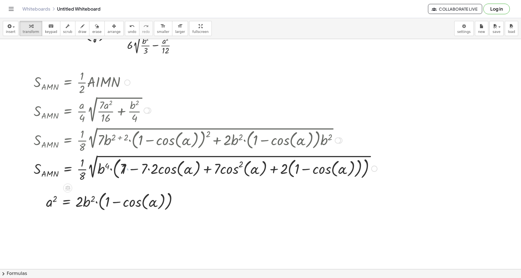
click at [154, 168] on div at bounding box center [205, 168] width 349 height 29
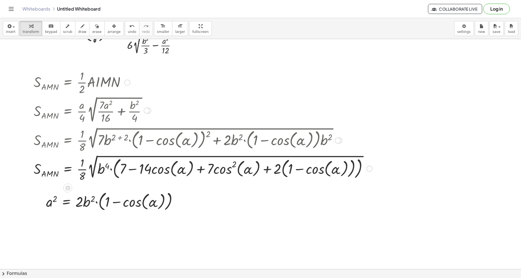
click at [286, 173] on div at bounding box center [203, 168] width 344 height 29
click at [285, 168] on div at bounding box center [201, 168] width 341 height 28
drag, startPoint x: 204, startPoint y: 169, endPoint x: 221, endPoint y: 219, distance: 53.4
click at [120, 168] on div at bounding box center [197, 168] width 333 height 28
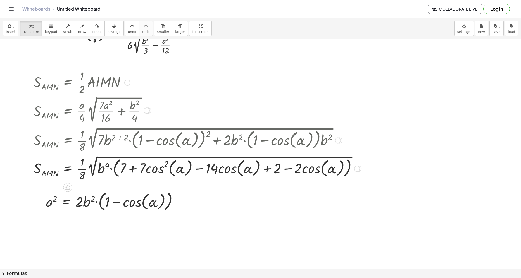
drag, startPoint x: 121, startPoint y: 169, endPoint x: 259, endPoint y: 11, distance: 210.0
click at [335, 171] on div at bounding box center [197, 168] width 333 height 28
